Goal: Check status: Check status

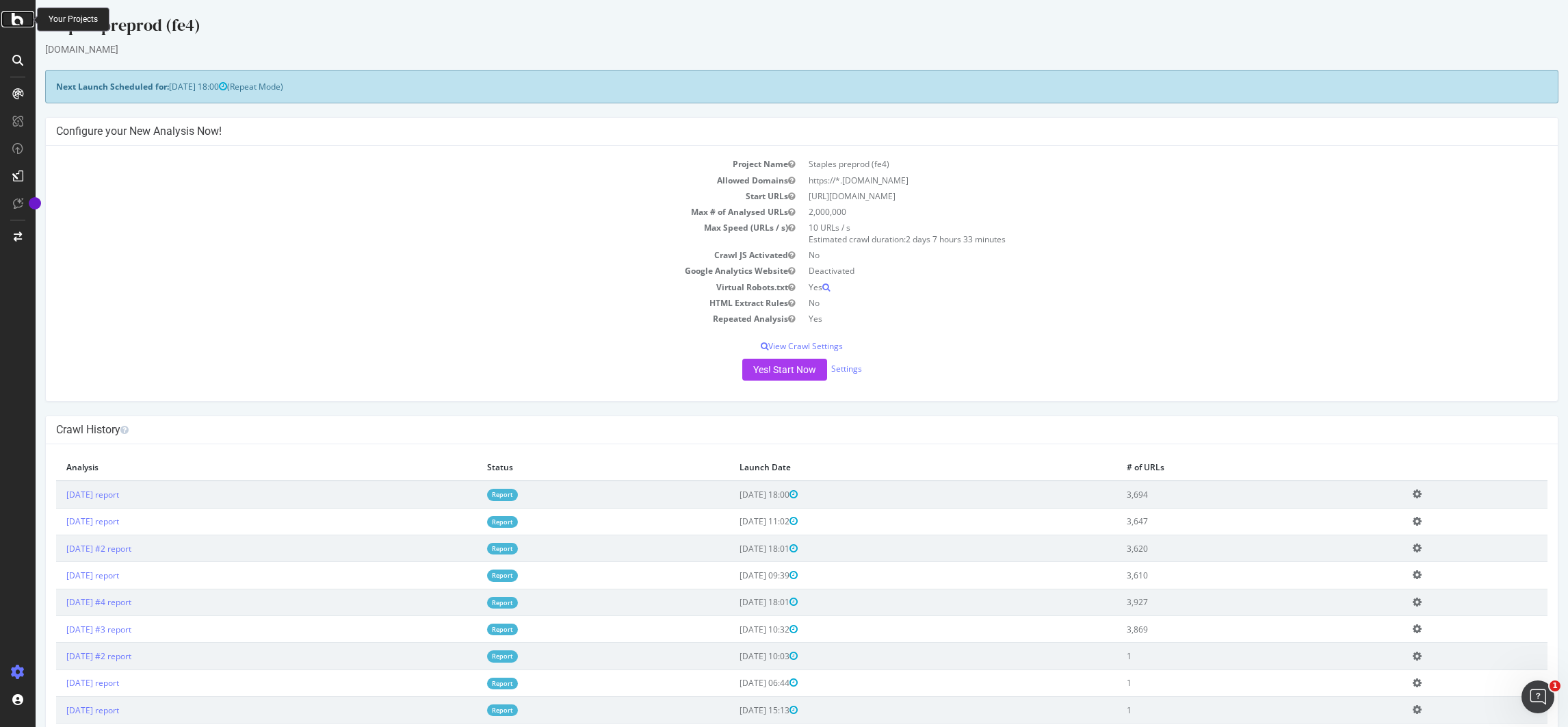
click at [8, 25] on div at bounding box center [17, 19] width 33 height 16
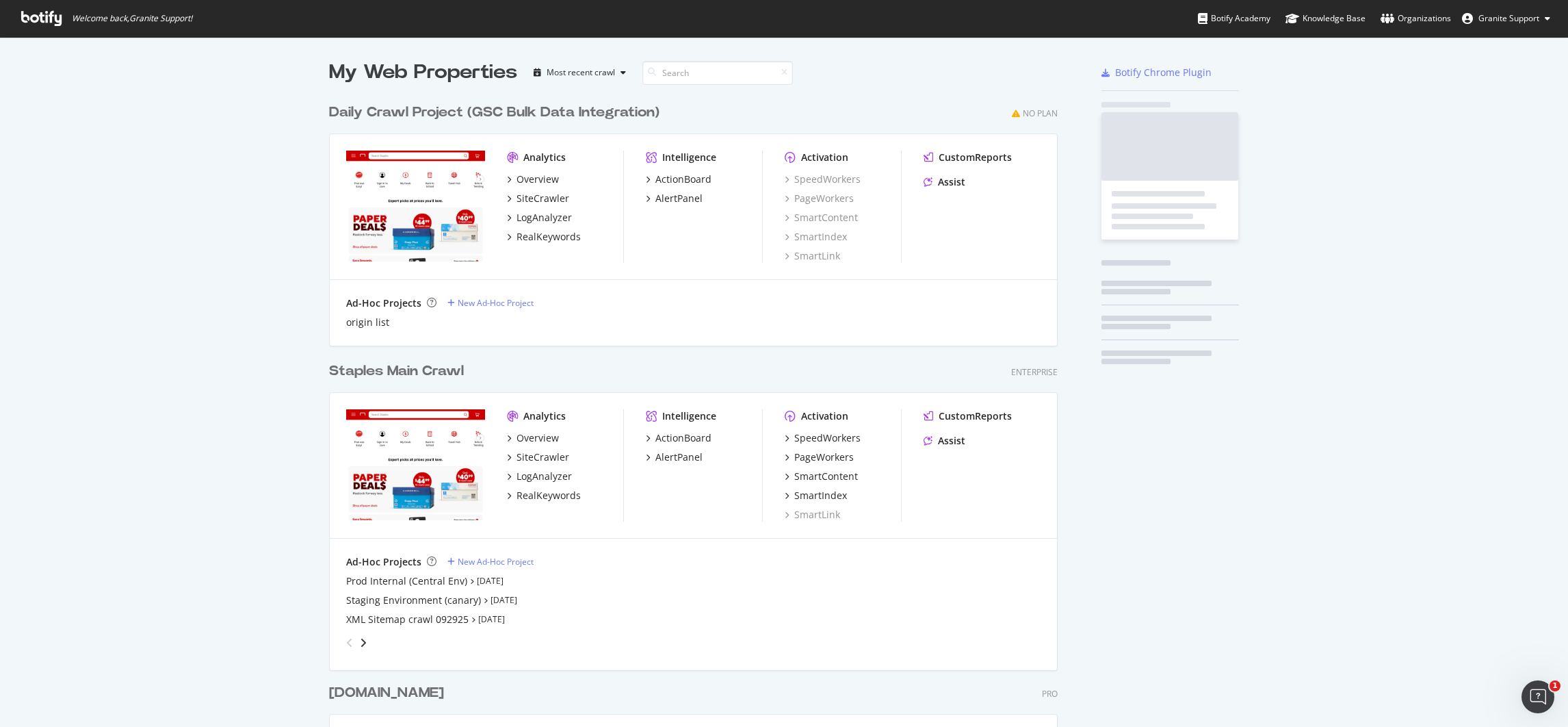
scroll to position [711, 1537]
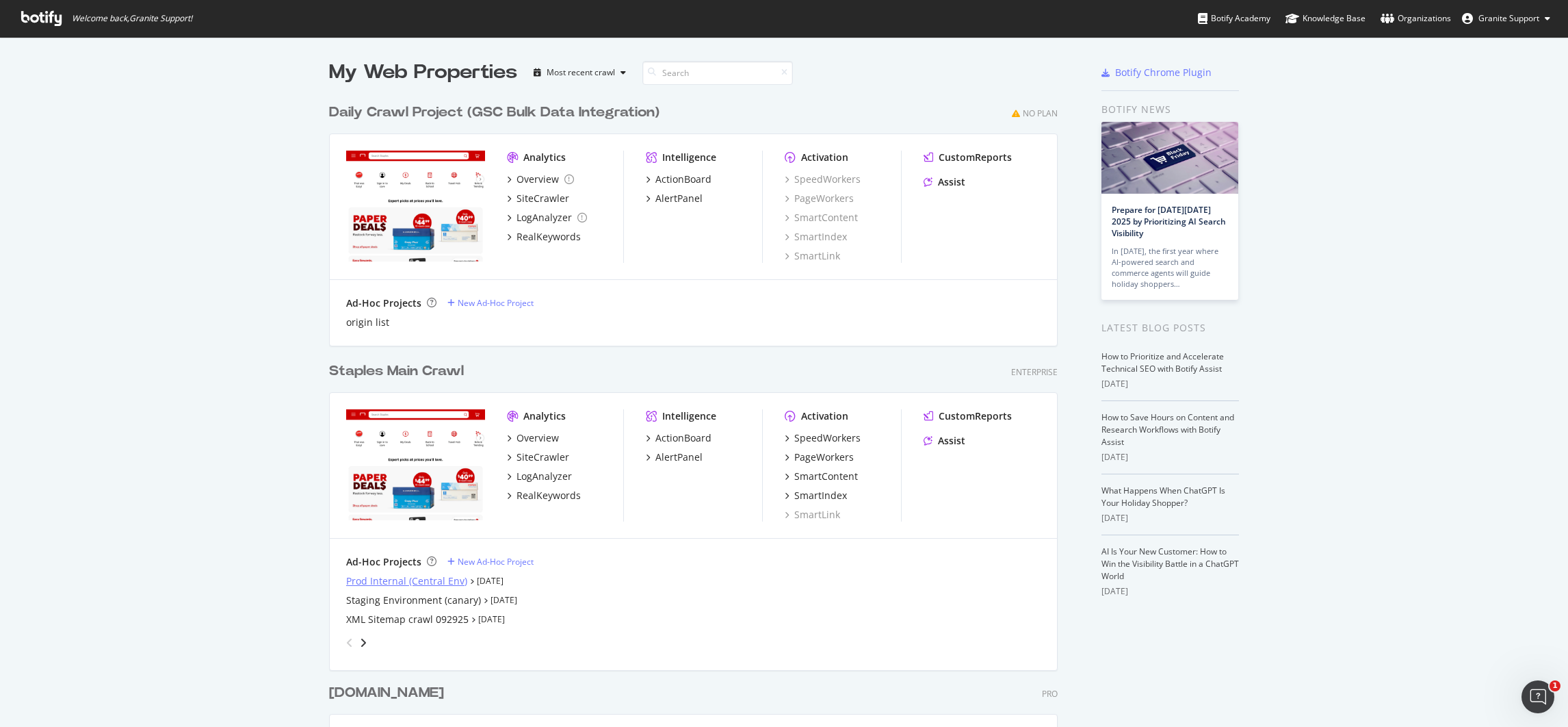
click at [386, 577] on div "Prod Internal (Central Env)" at bounding box center [406, 581] width 121 height 14
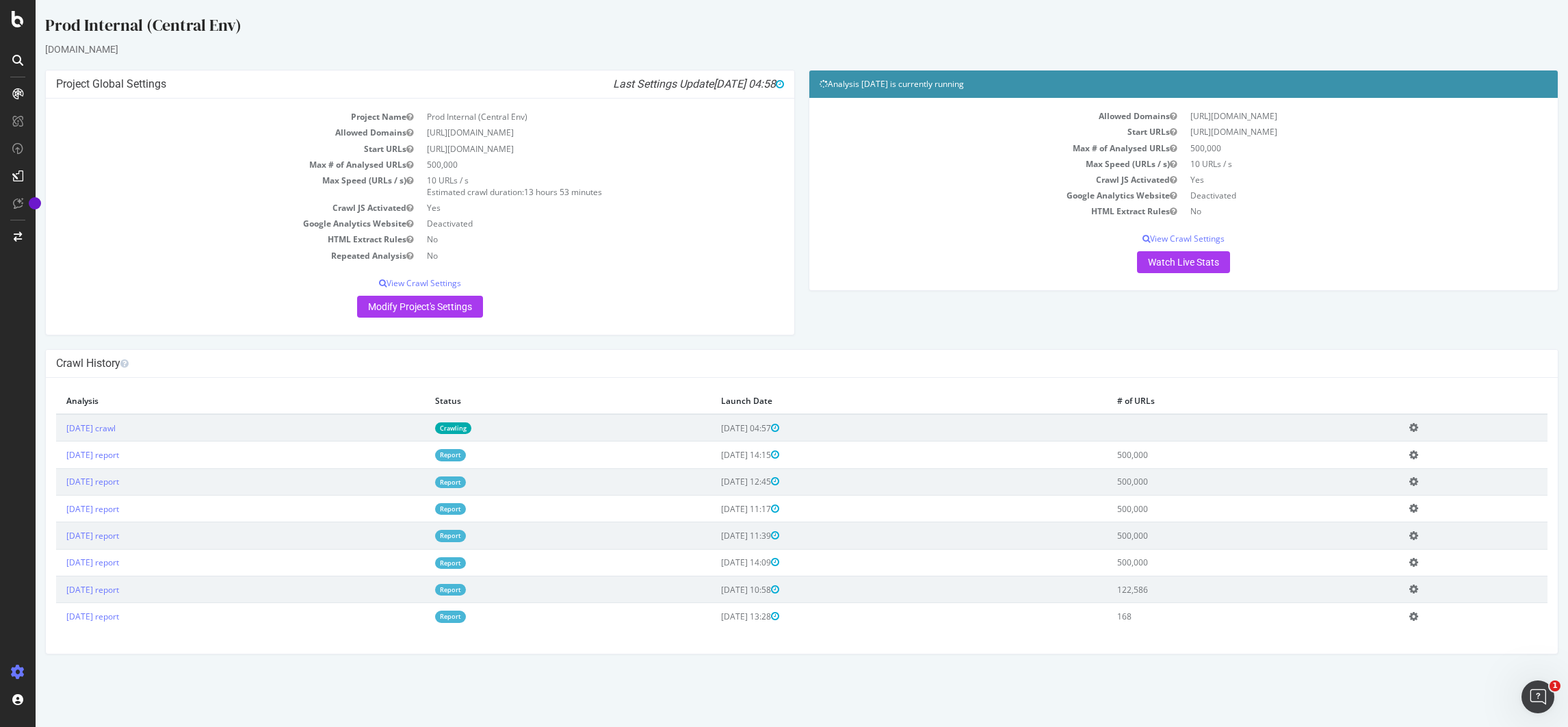
click at [367, 438] on td "[DATE] crawl" at bounding box center [241, 427] width 368 height 27
click at [116, 428] on link "[DATE] crawl" at bounding box center [91, 428] width 49 height 11
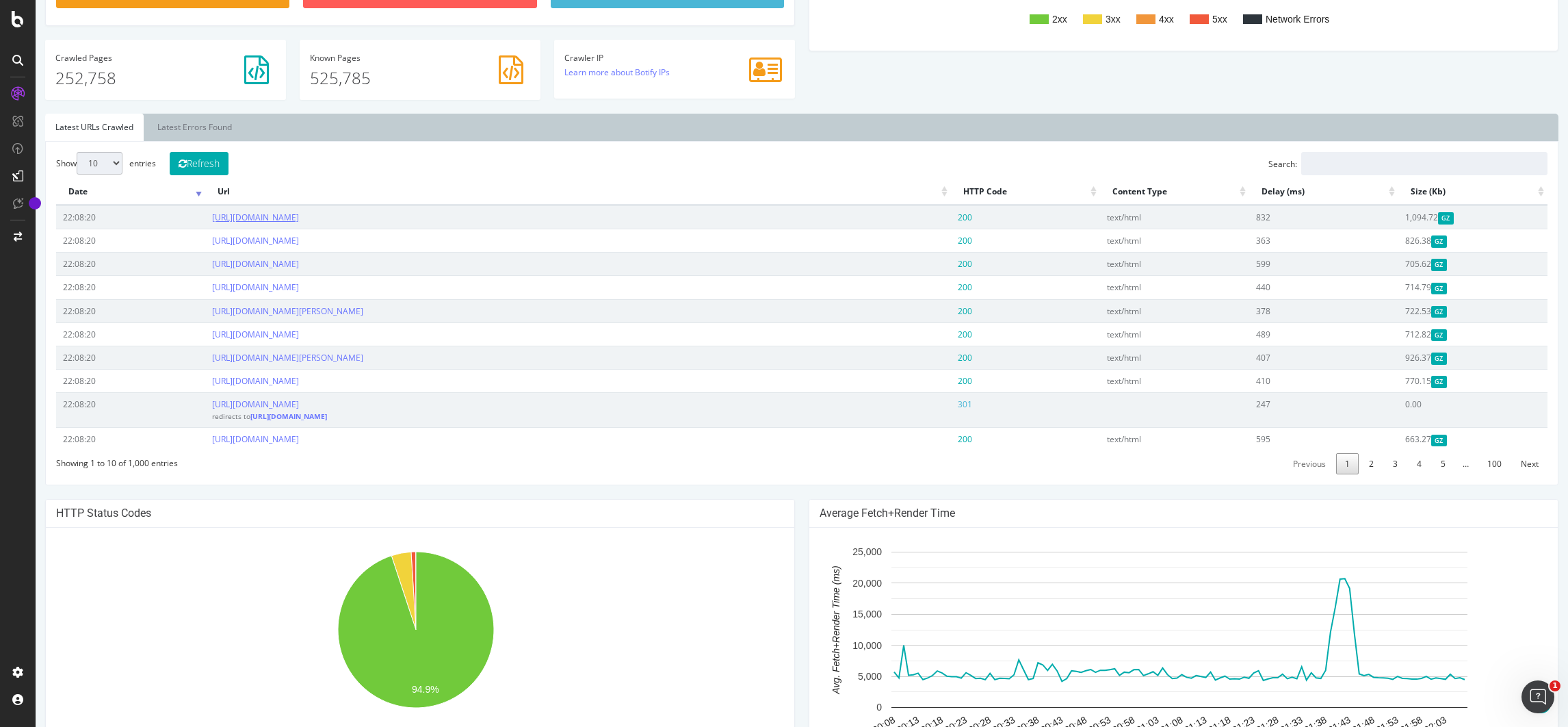
scroll to position [429, 0]
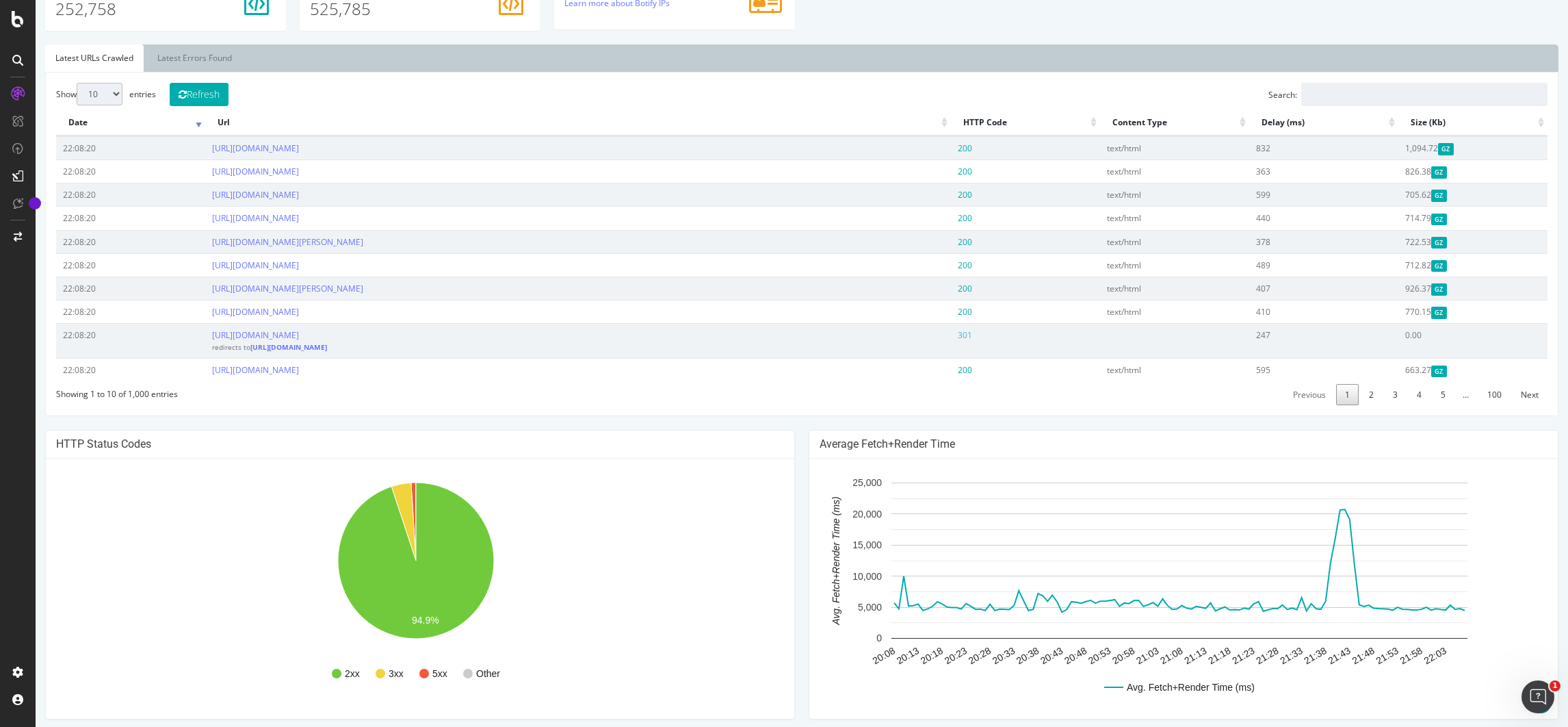
click at [666, 121] on th "Url" at bounding box center [577, 122] width 745 height 26
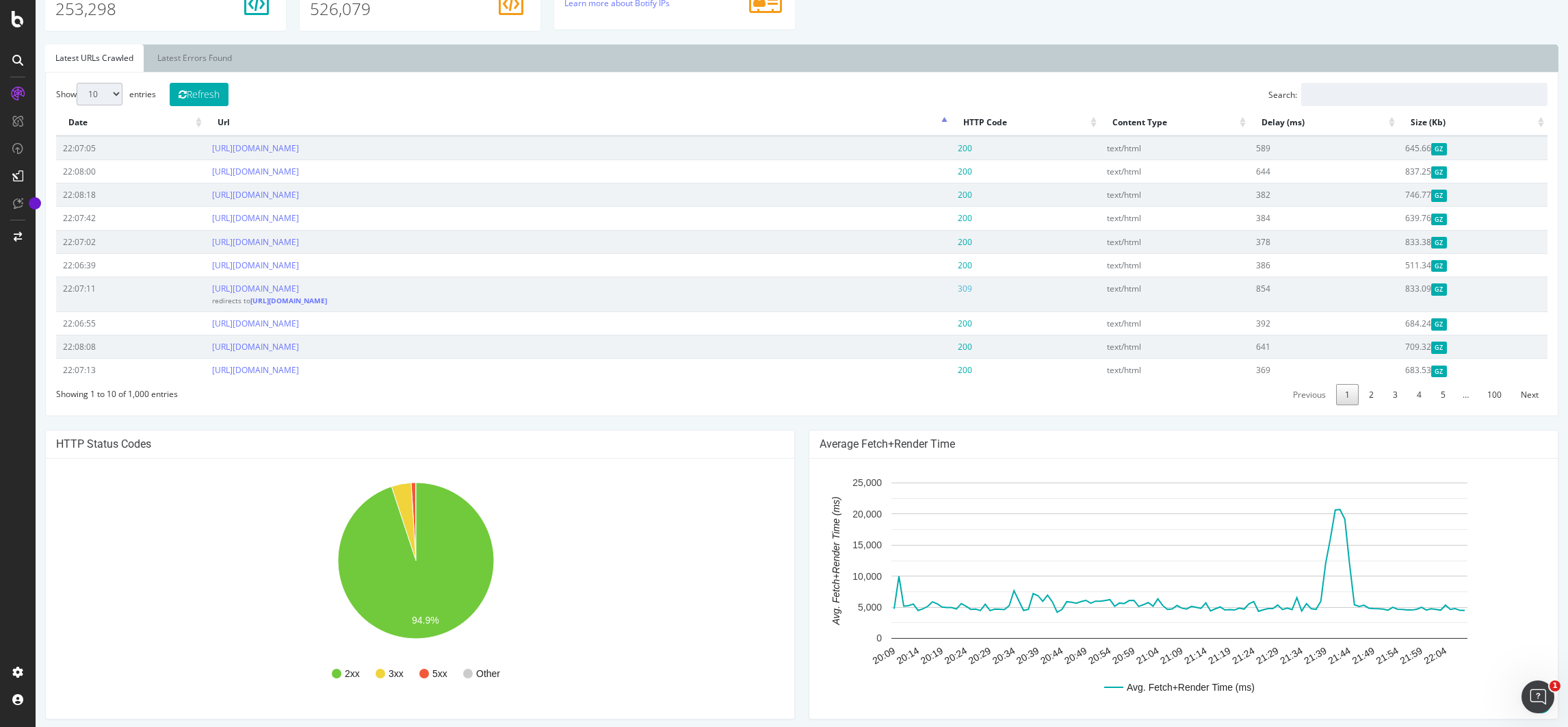
drag, startPoint x: 1049, startPoint y: 725, endPoint x: 1093, endPoint y: 629, distance: 105.6
click at [1093, 629] on rect "A chart." at bounding box center [1179, 561] width 576 height 156
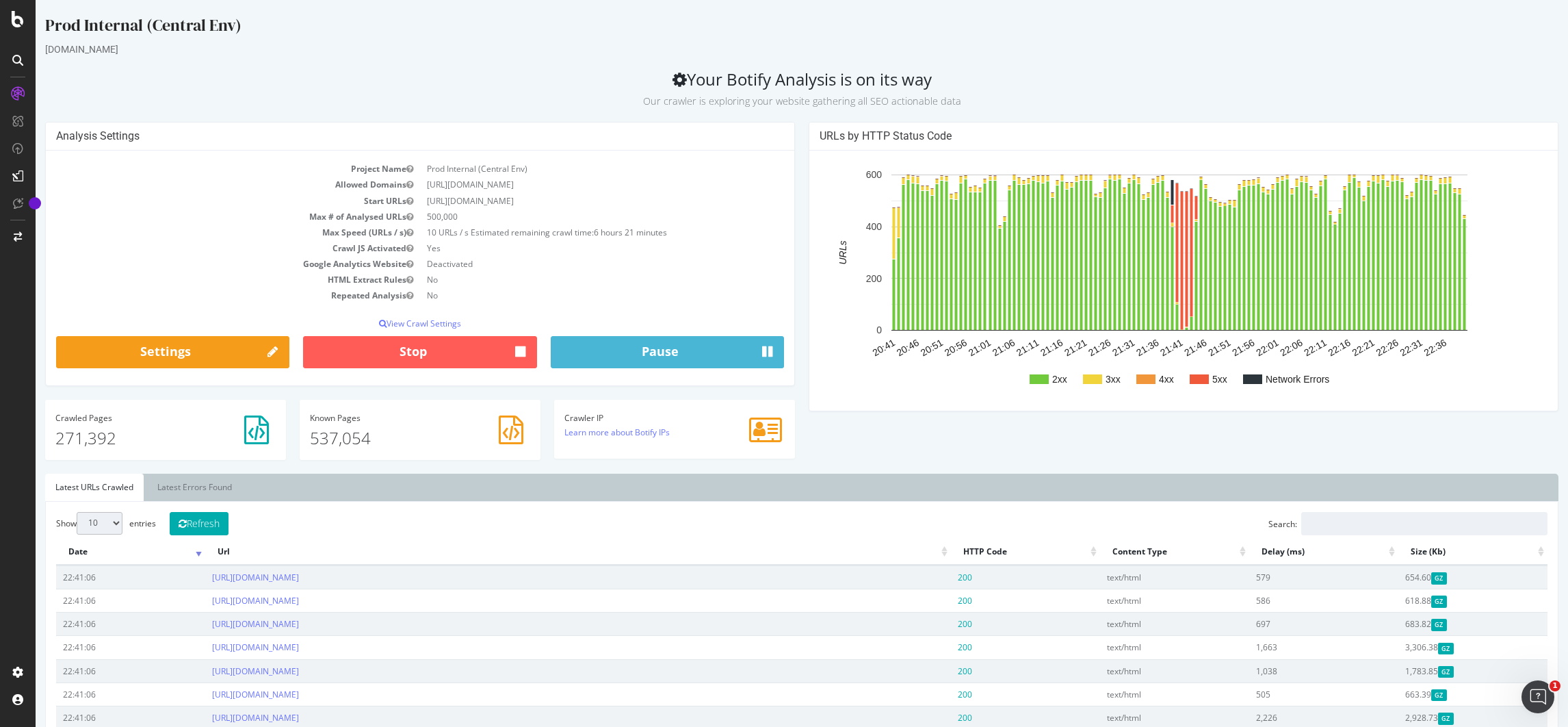
click at [16, 28] on div at bounding box center [18, 363] width 36 height 727
click at [15, 17] on icon at bounding box center [17, 19] width 12 height 16
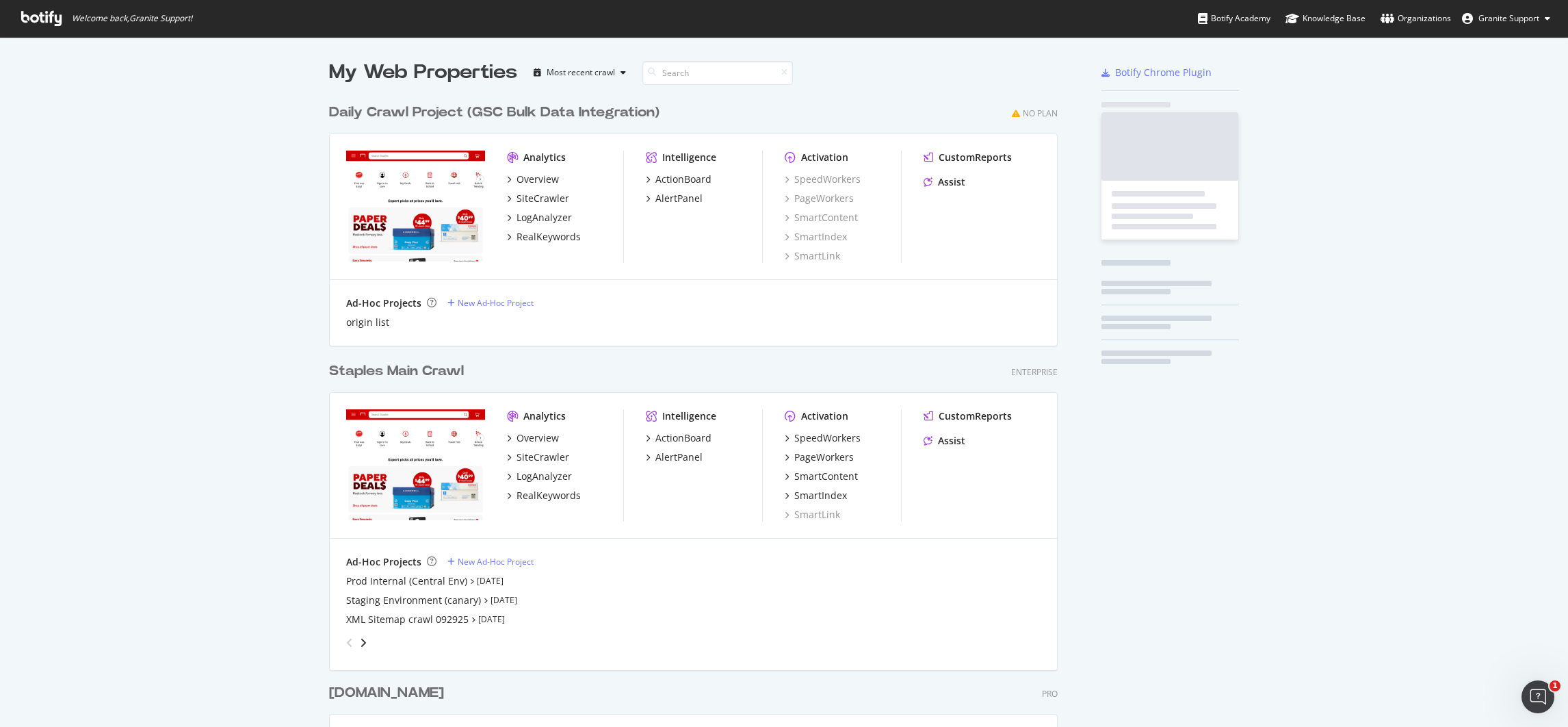
scroll to position [711, 1537]
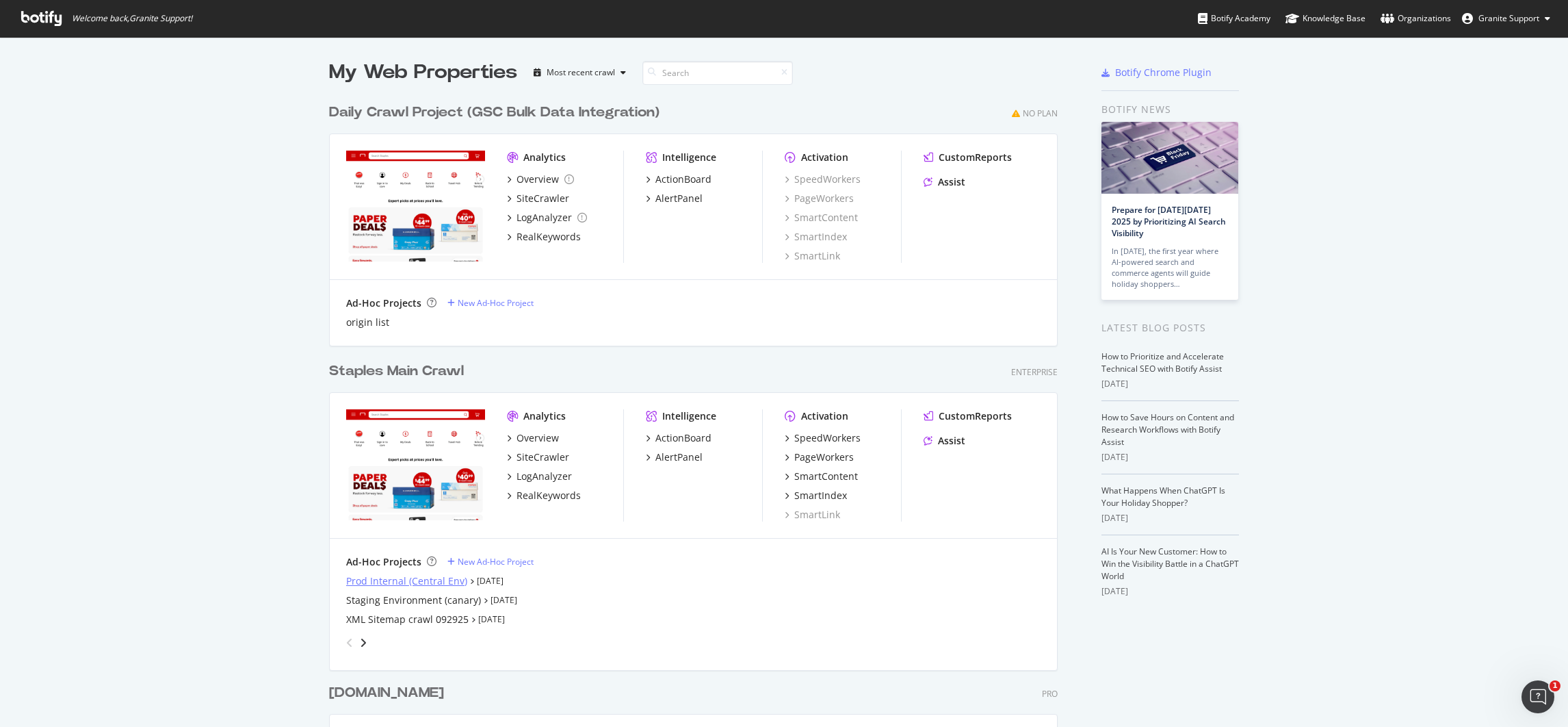
click at [426, 580] on div "Prod Internal (Central Env)" at bounding box center [406, 581] width 121 height 14
